Goal: Download file/media

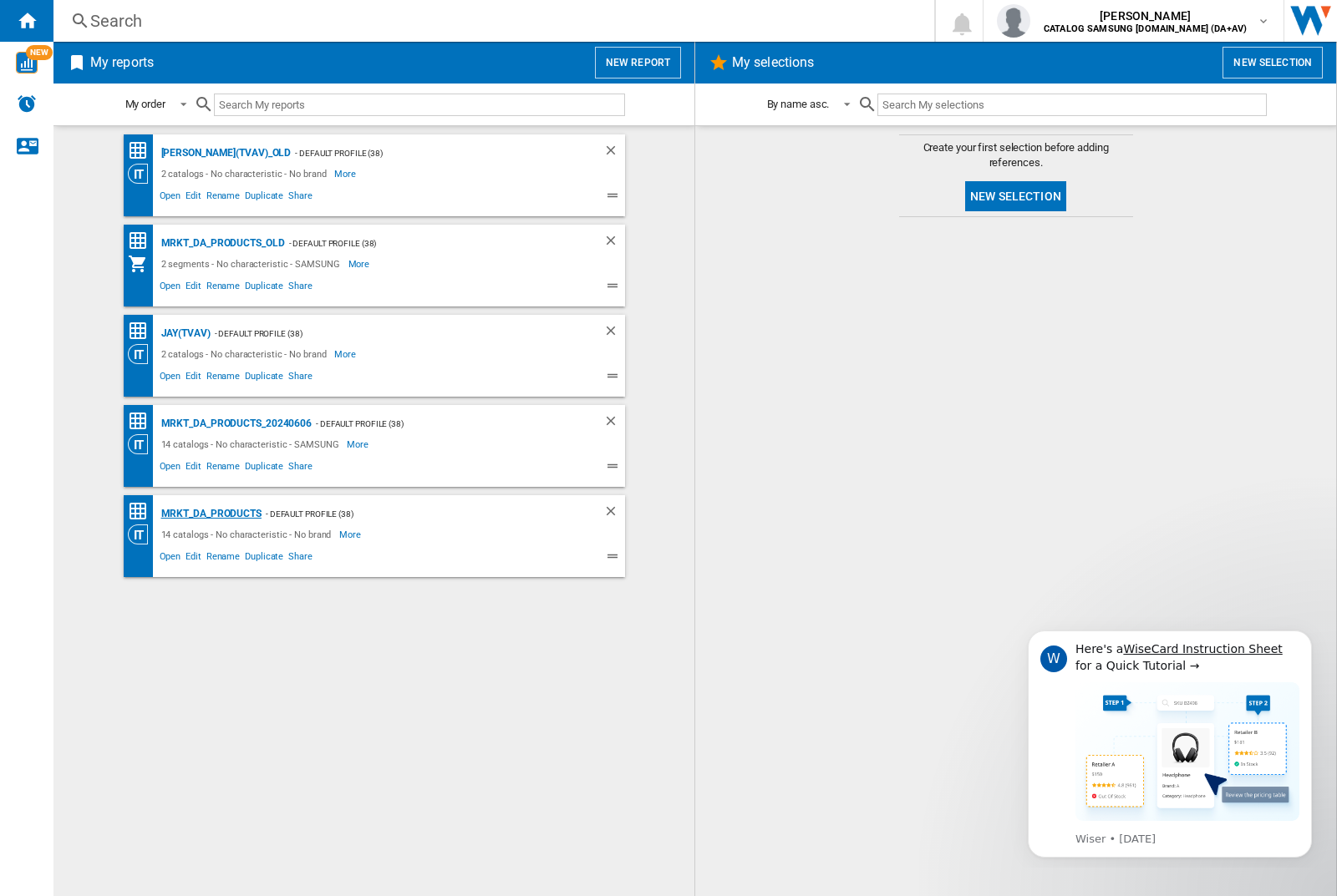
click at [211, 514] on div "MRKT_DA_PRODUCTS" at bounding box center [209, 513] width 104 height 21
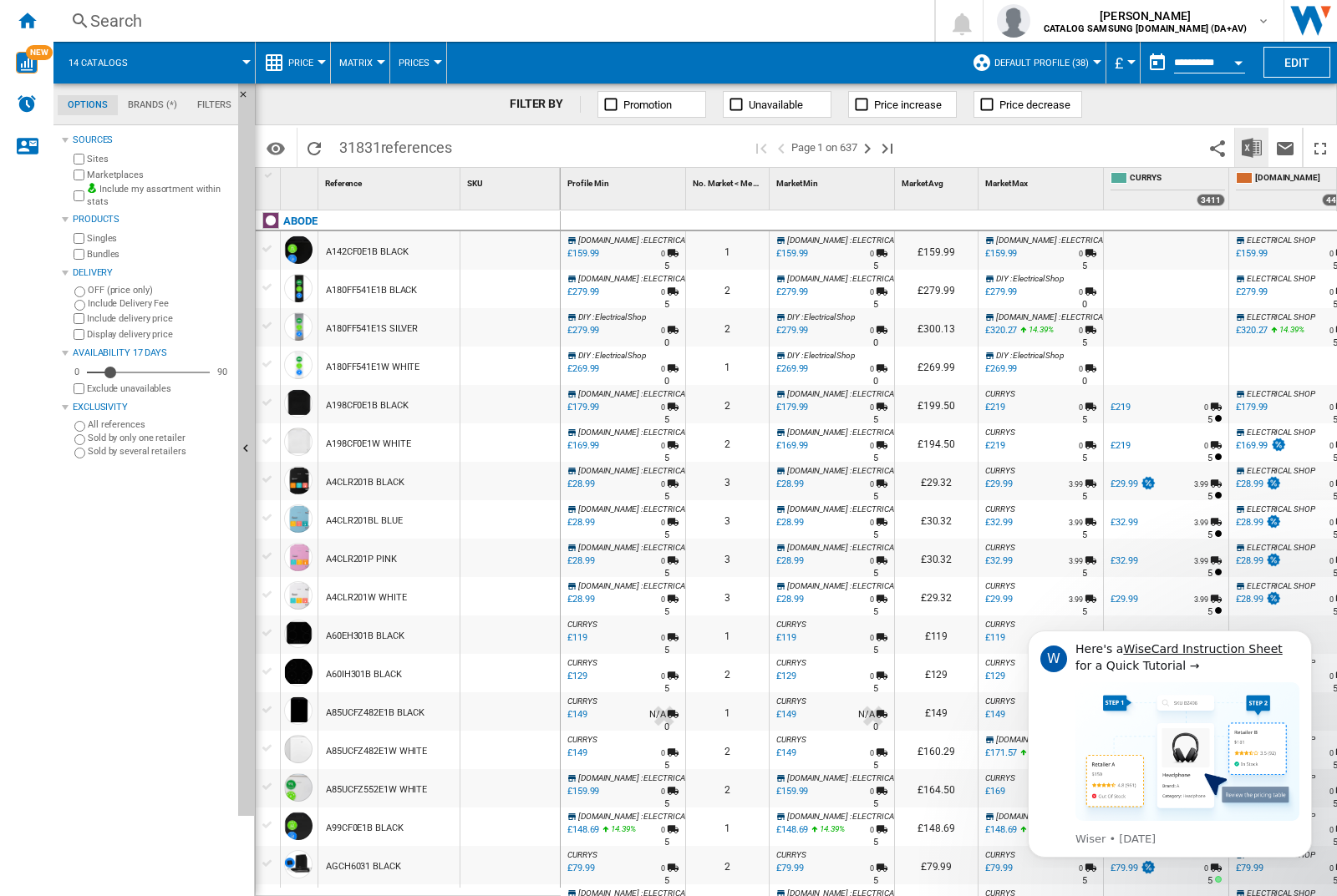
click at [1251, 146] on img "Download in Excel" at bounding box center [1251, 148] width 20 height 20
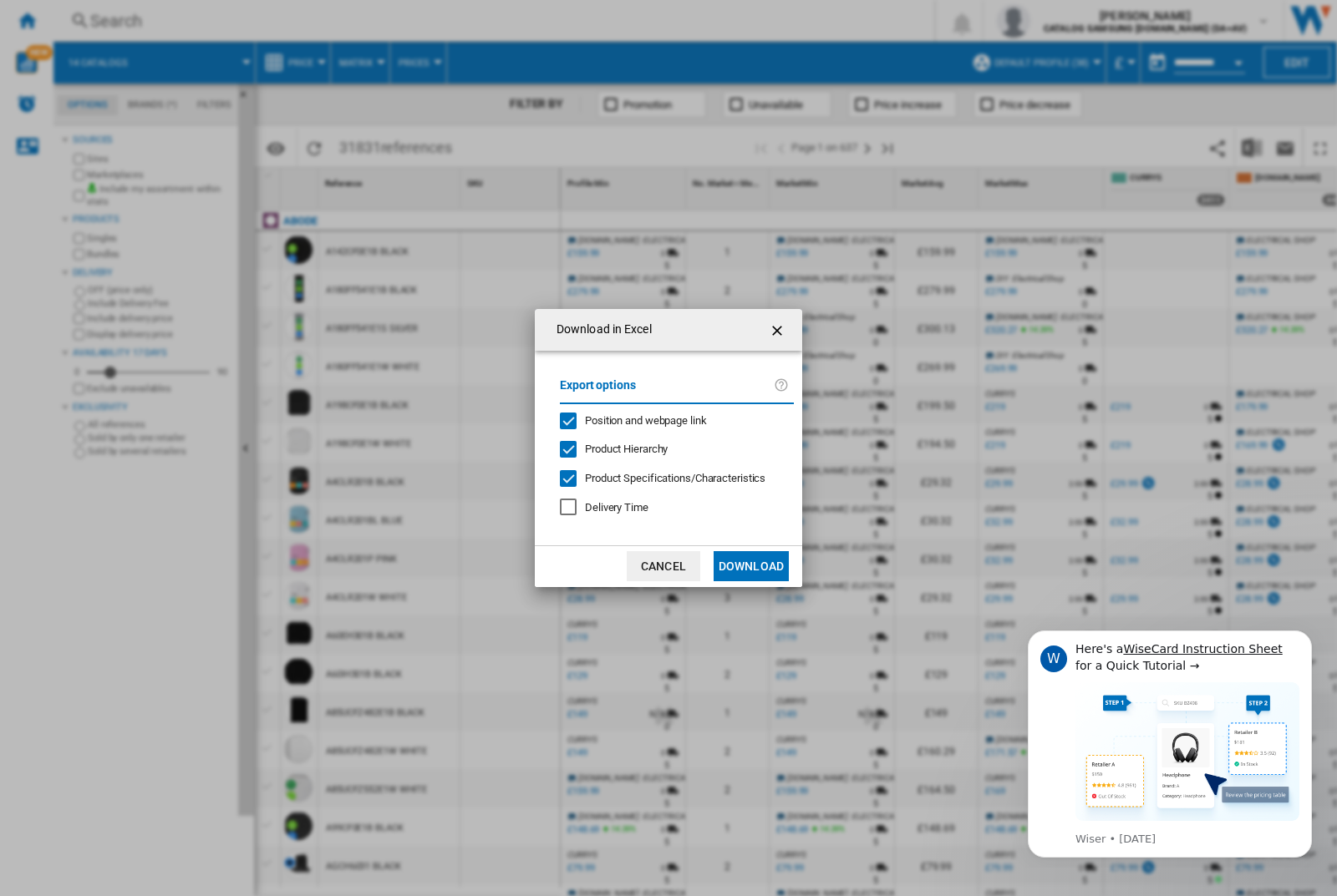
click at [634, 419] on span "Position and webpage link" at bounding box center [646, 421] width 122 height 13
click at [751, 566] on button "Download" at bounding box center [751, 566] width 75 height 30
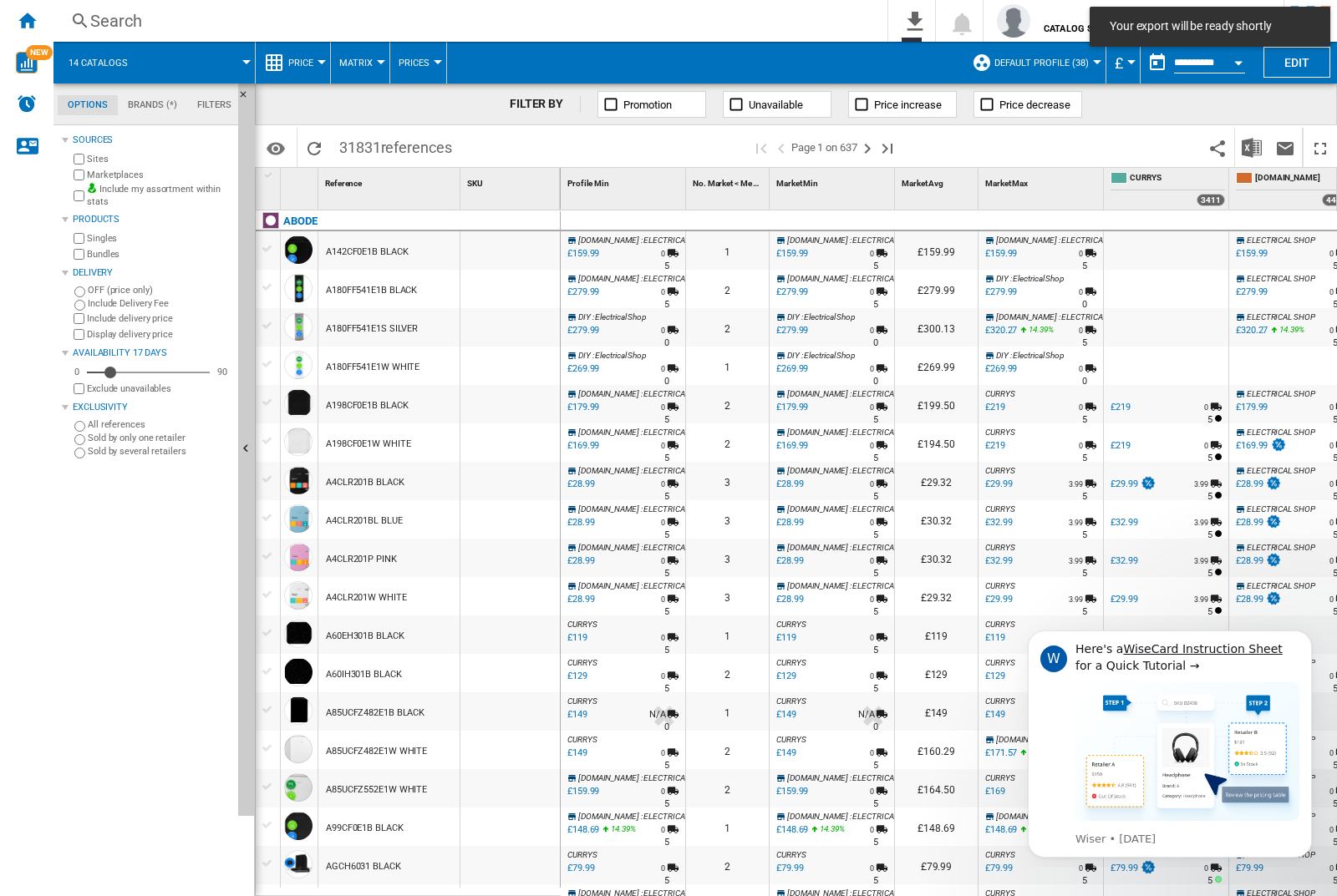
click at [515, 248] on div at bounding box center [510, 250] width 100 height 39
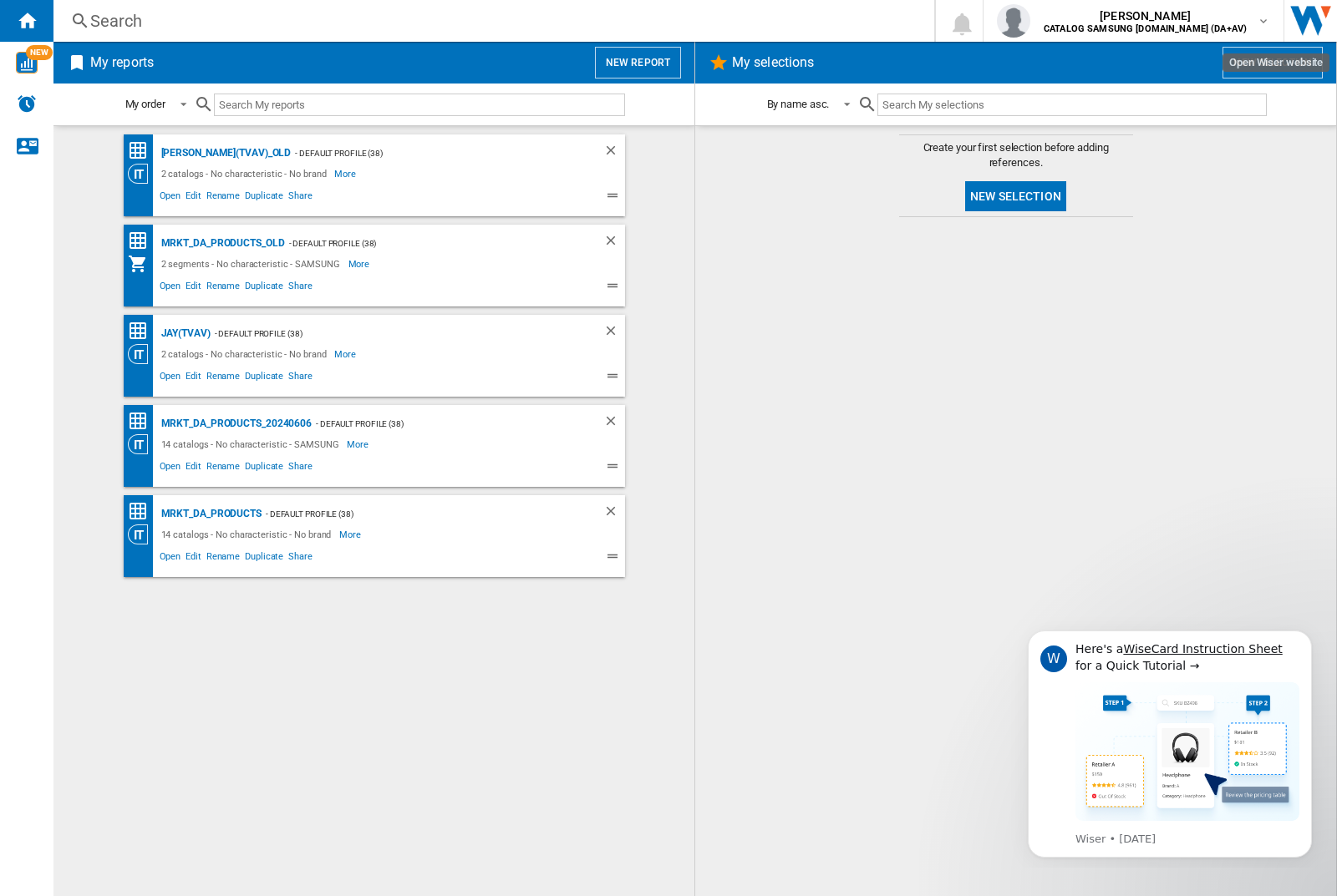
click at [287, 100] on input "text" at bounding box center [419, 104] width 411 height 22
